Goal: Information Seeking & Learning: Check status

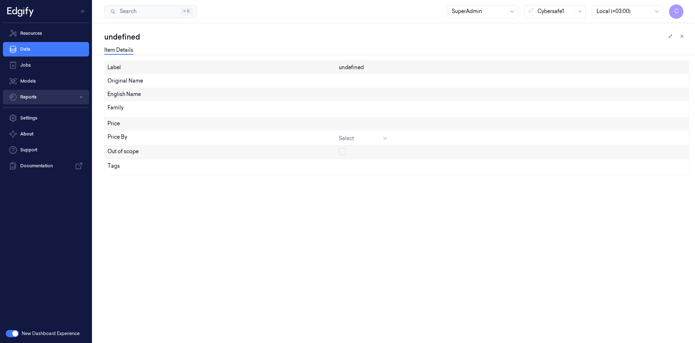
click at [48, 101] on button "Reports" at bounding box center [46, 97] width 86 height 14
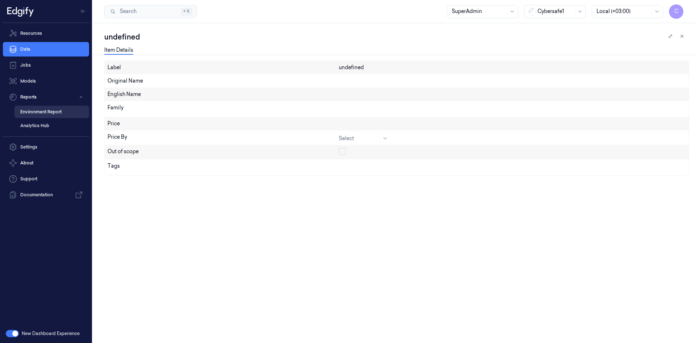
click at [48, 116] on link "Environment Report" at bounding box center [51, 112] width 75 height 12
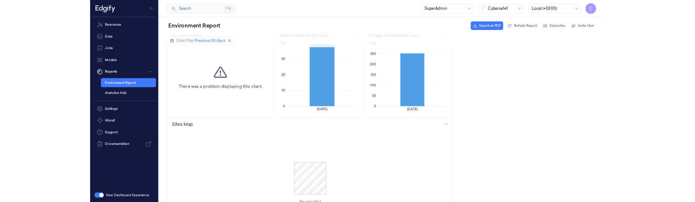
scroll to position [87, 0]
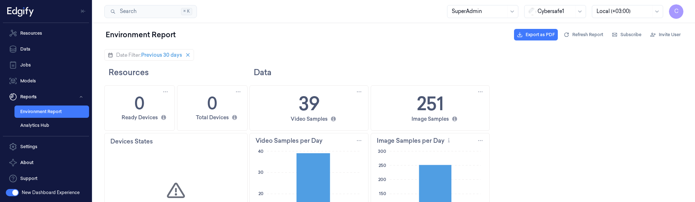
scroll to position [43, 0]
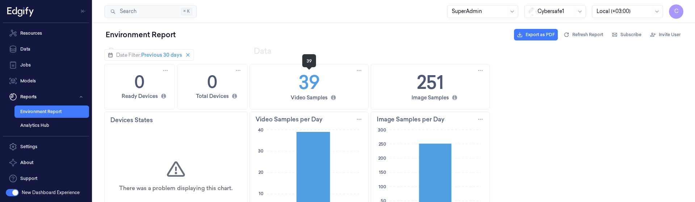
click at [312, 87] on h1 "39" at bounding box center [308, 82] width 21 height 27
click at [310, 84] on h1 "39" at bounding box center [308, 82] width 21 height 27
click at [332, 88] on div "39 Video Samples" at bounding box center [309, 86] width 118 height 45
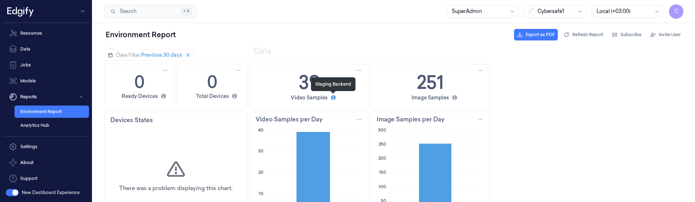
click at [332, 95] on icon "info_filled icon" at bounding box center [333, 98] width 6 height 6
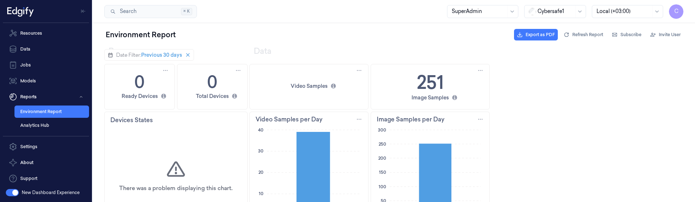
click at [351, 54] on div "Date Filter: Previous 30 days To pick up a draggable item, press the space bar.…" at bounding box center [393, 55] width 579 height 12
click at [430, 85] on h1 "251" at bounding box center [429, 82] width 27 height 27
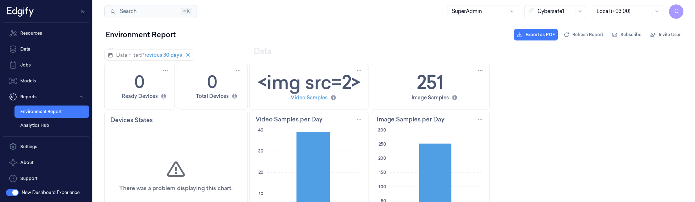
click at [312, 94] on div "Video Samples" at bounding box center [309, 98] width 37 height 8
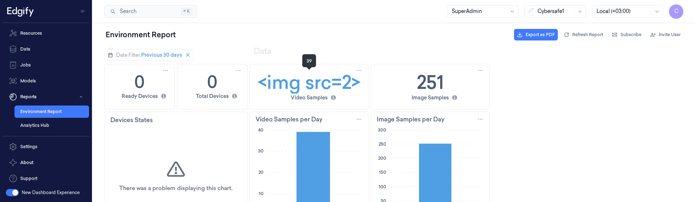
click at [310, 84] on h1 "<img src=2>" at bounding box center [309, 82] width 104 height 27
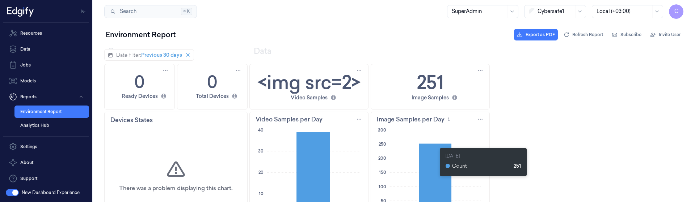
click at [436, 180] on icon at bounding box center [435, 179] width 33 height 71
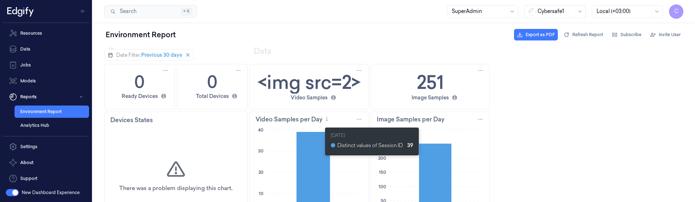
click at [321, 159] on icon at bounding box center [313, 173] width 34 height 83
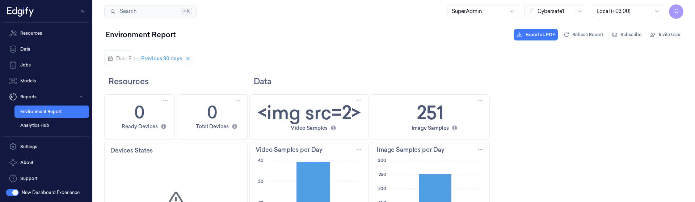
scroll to position [0, 0]
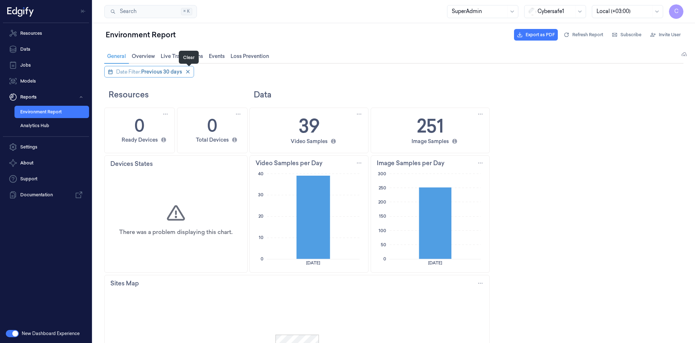
click at [188, 74] on icon "close icon" at bounding box center [188, 72] width 6 height 6
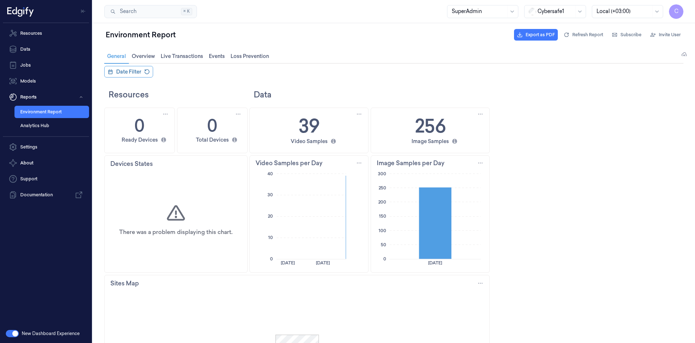
drag, startPoint x: 187, startPoint y: 217, endPoint x: 207, endPoint y: 220, distance: 20.2
click at [188, 202] on div "There was a problem displaying this chart." at bounding box center [176, 221] width 143 height 102
drag, startPoint x: 395, startPoint y: 222, endPoint x: 445, endPoint y: 234, distance: 50.7
click at [445, 202] on icon "0 50 100 150 200 250 300 [DATE]" at bounding box center [430, 219] width 107 height 100
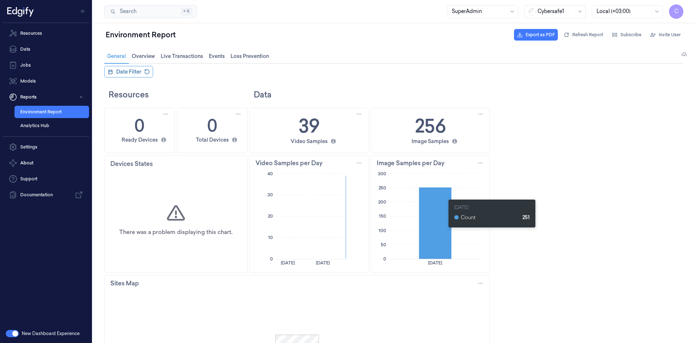
click at [445, 202] on div "[DATE] Count 251" at bounding box center [394, 194] width 602 height 296
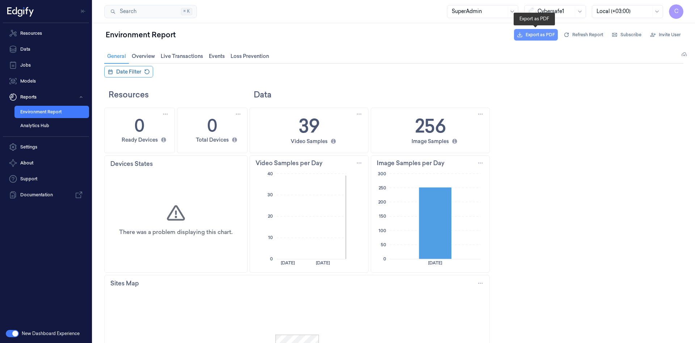
click at [539, 35] on span "Export as PDF" at bounding box center [539, 34] width 29 height 7
click at [489, 95] on div "Resources Data 0 Ready Devices 0 Total Devices 39 Video Samples 256 Image Sampl…" at bounding box center [393, 263] width 579 height 358
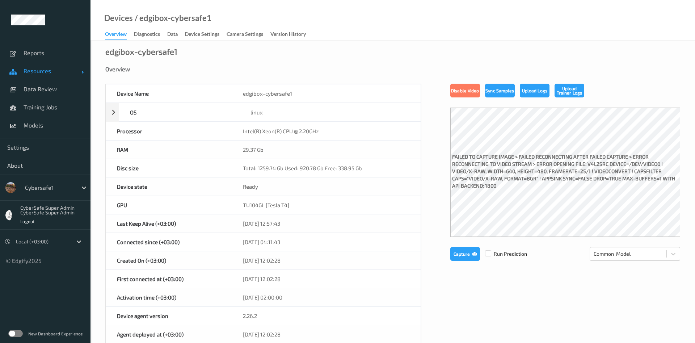
click at [45, 75] on link "Resources" at bounding box center [45, 71] width 90 height 18
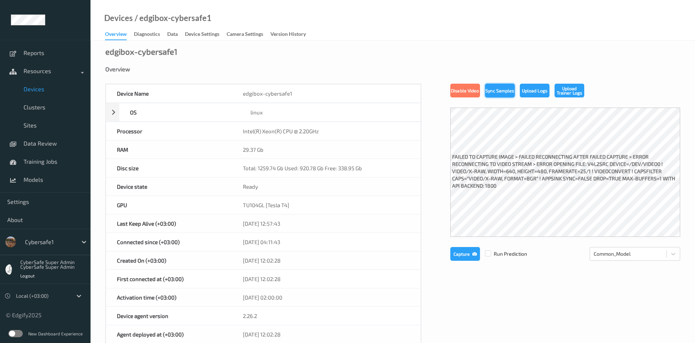
click at [502, 88] on button "Sync Samples" at bounding box center [500, 91] width 30 height 14
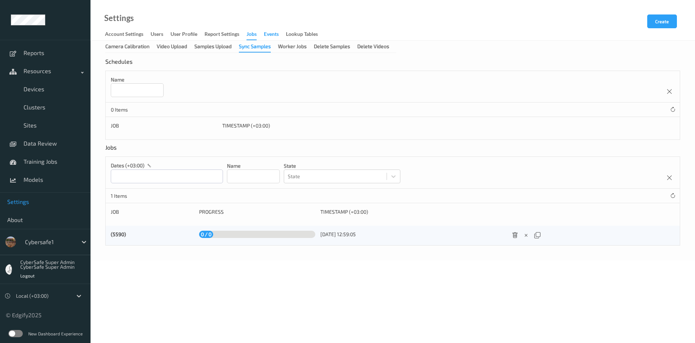
click at [275, 35] on div "events" at bounding box center [271, 34] width 15 height 9
